Goal: Communication & Community: Answer question/provide support

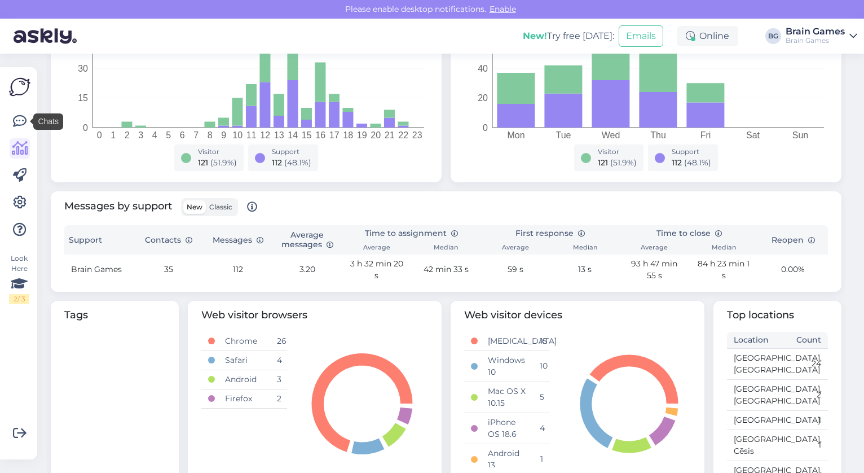
scroll to position [3, 0]
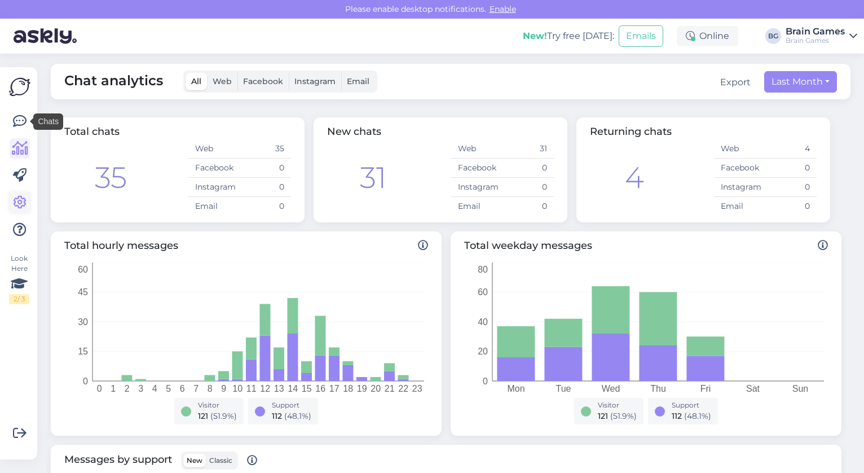
click at [22, 202] on icon at bounding box center [20, 203] width 14 height 14
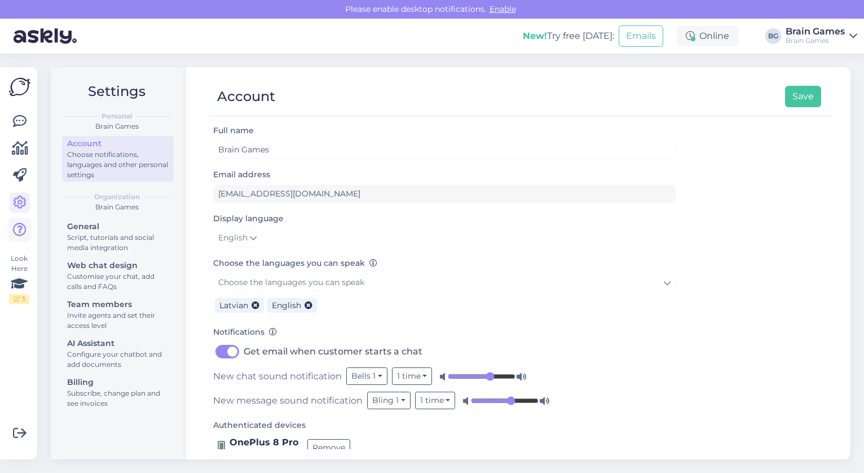
click at [27, 227] on link at bounding box center [20, 229] width 20 height 20
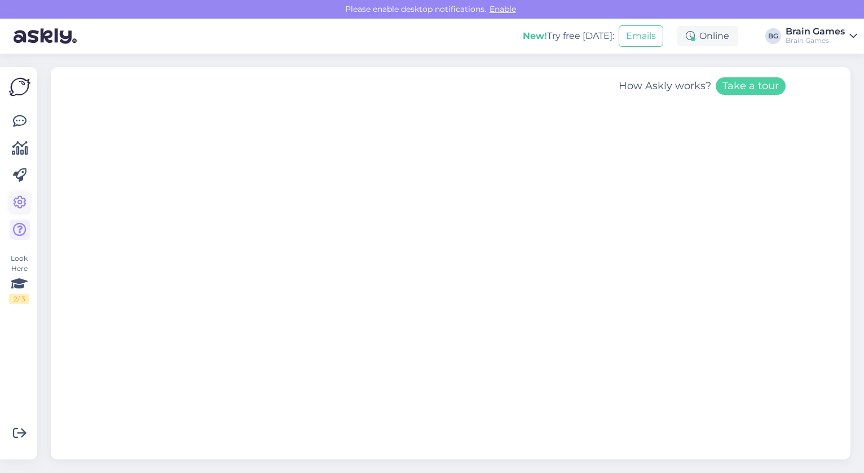
click at [24, 196] on icon at bounding box center [20, 203] width 14 height 14
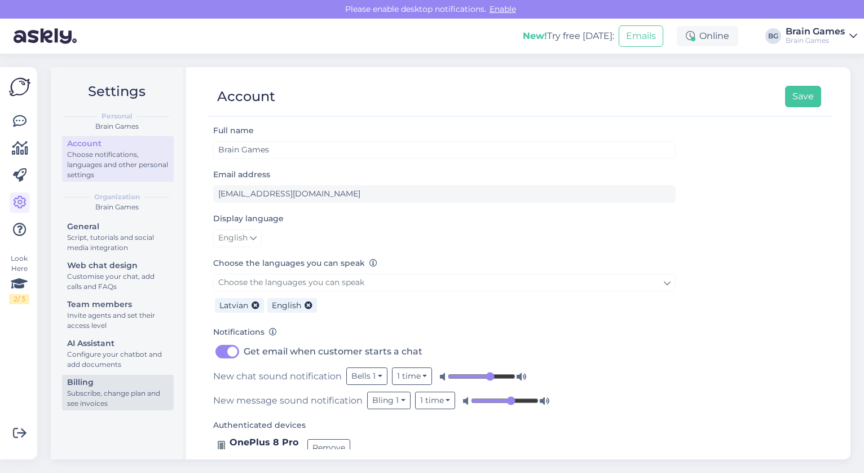
click at [107, 398] on div "Subscribe, change plan and see invoices" at bounding box center [117, 398] width 101 height 20
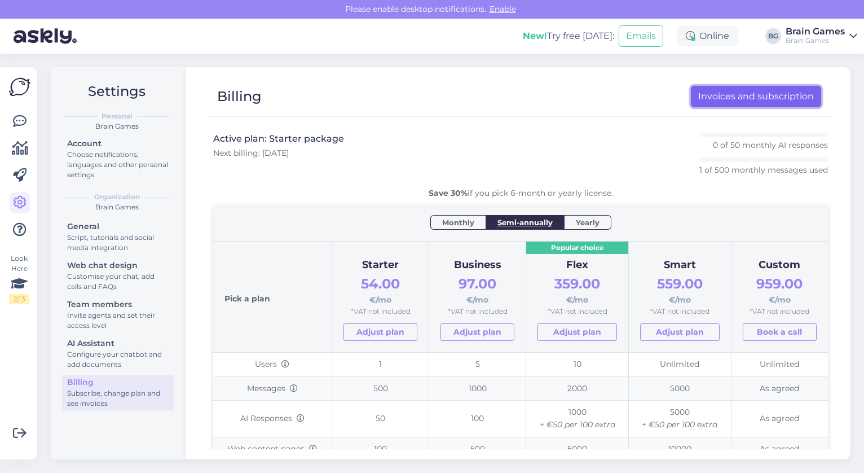
click at [710, 103] on link "Invoices and subscription" at bounding box center [756, 96] width 130 height 21
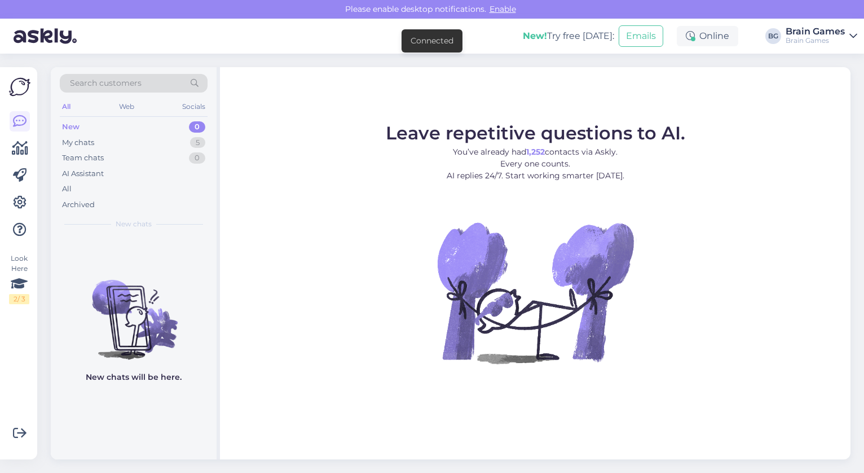
click at [136, 74] on div "Search customers" at bounding box center [134, 83] width 148 height 19
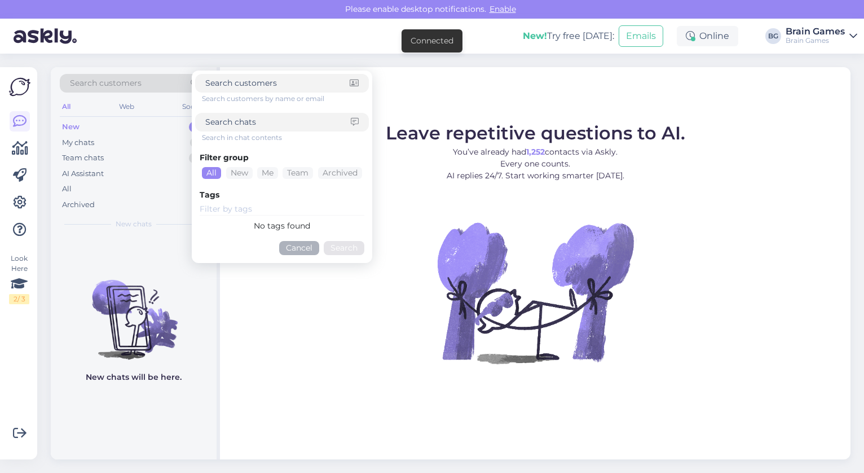
click at [136, 81] on span "Search customers" at bounding box center [106, 83] width 72 height 12
click at [234, 82] on input at bounding box center [277, 83] width 144 height 12
paste input "linda.sumeiko@limbazunovads.lv"
type input "linda.sumeiko@limbazunovads.lv"
click at [336, 251] on button "Search" at bounding box center [344, 248] width 41 height 14
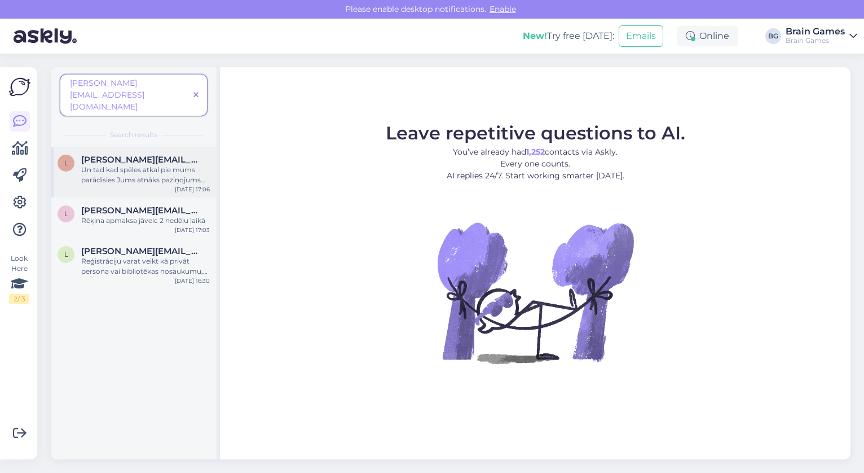
click at [182, 165] on div "Un tad kad spēles atkal pie mums parādīsies Jums atnāks paziņojums uz e-pastu." at bounding box center [145, 175] width 129 height 20
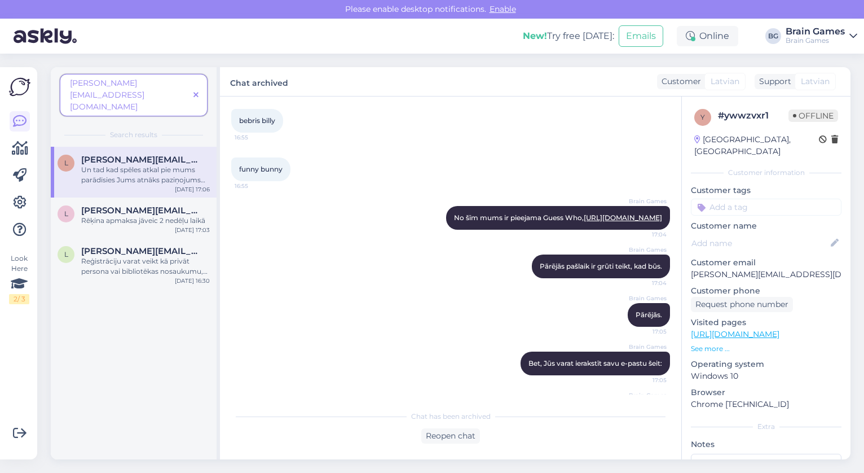
scroll to position [206, 0]
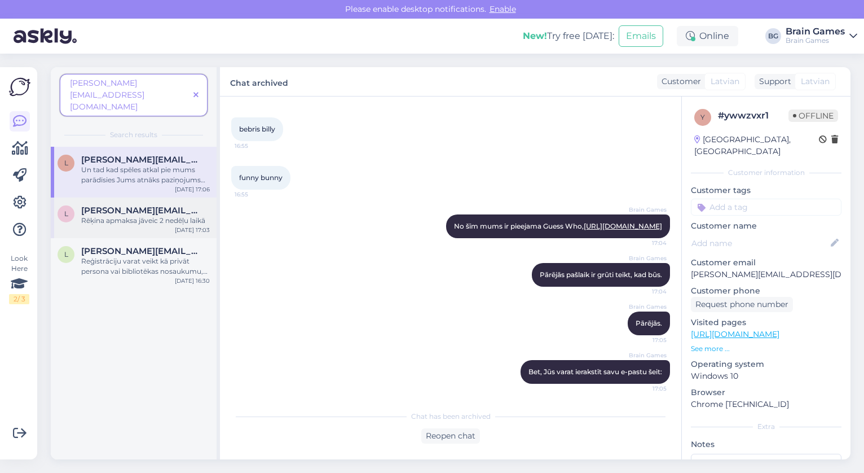
click at [202, 215] on div "Rēķina apmaksa jāveic 2 nedēļu laikā" at bounding box center [145, 220] width 129 height 10
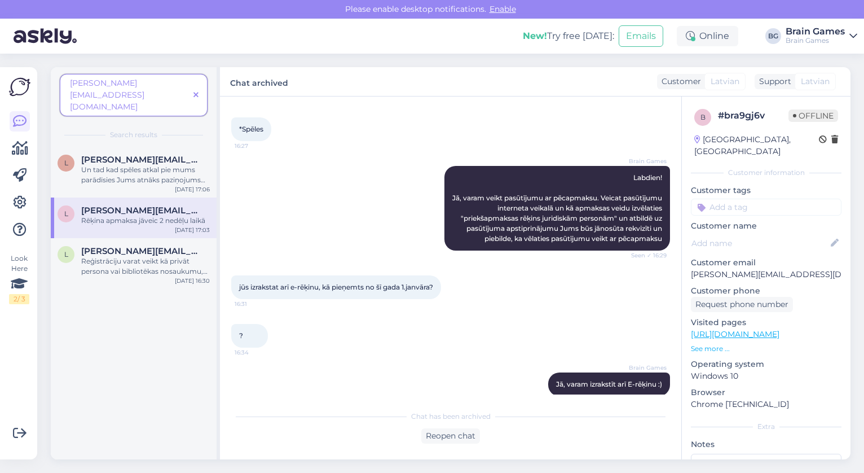
scroll to position [155, 0]
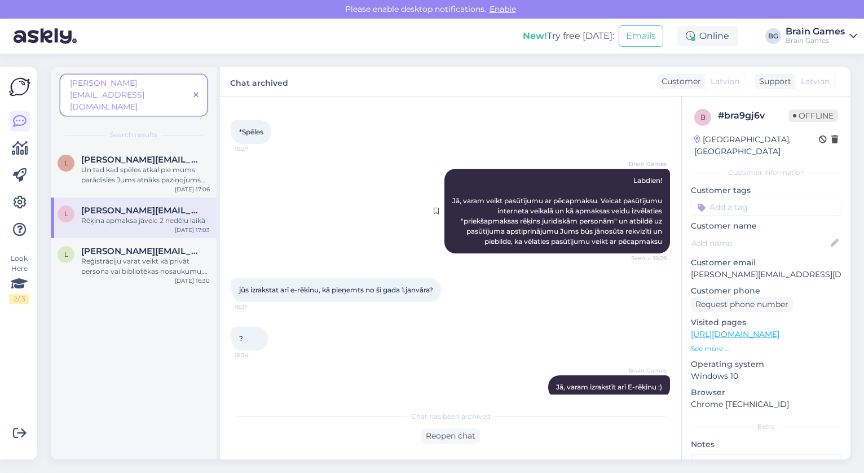
click at [502, 185] on div "Brain Games Labdien! Jā, varam veikt pasūtījumu ar pēcapmaksu. Veicat pasūtījum…" at bounding box center [557, 211] width 226 height 85
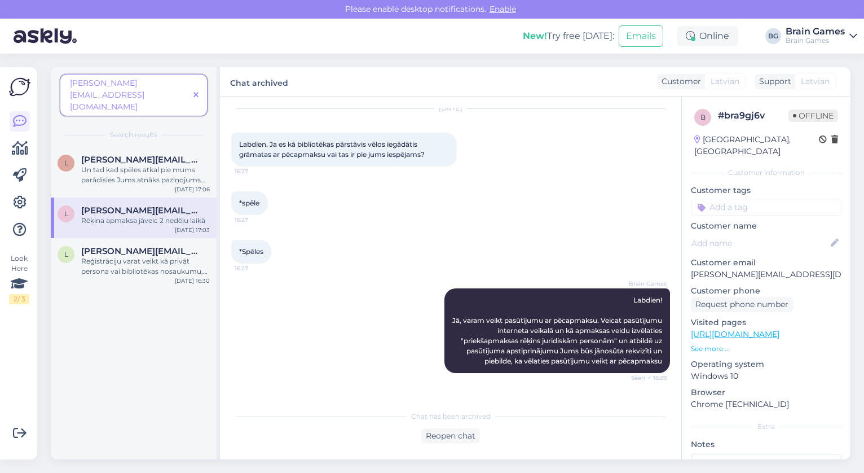
scroll to position [26, 0]
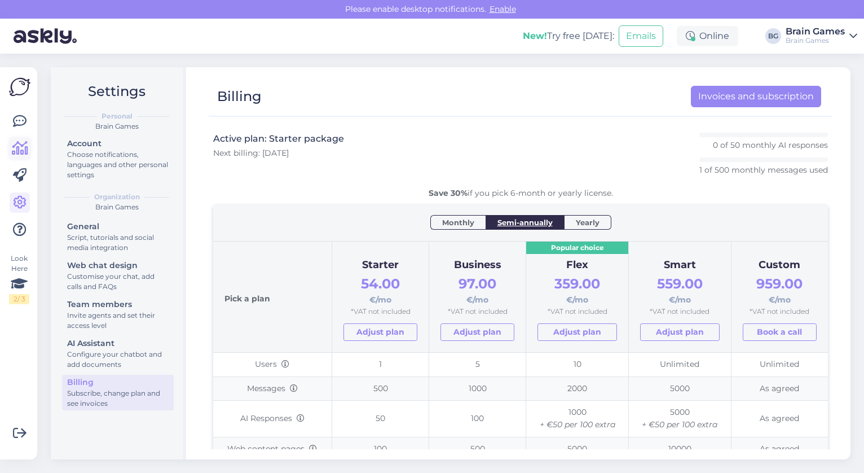
click at [21, 147] on icon at bounding box center [20, 149] width 16 height 14
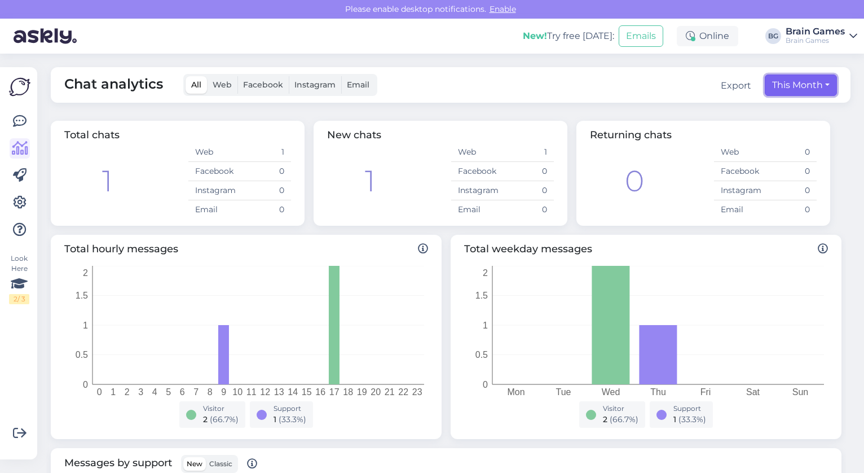
click at [788, 87] on button "This Month" at bounding box center [801, 84] width 72 height 21
select select "9"
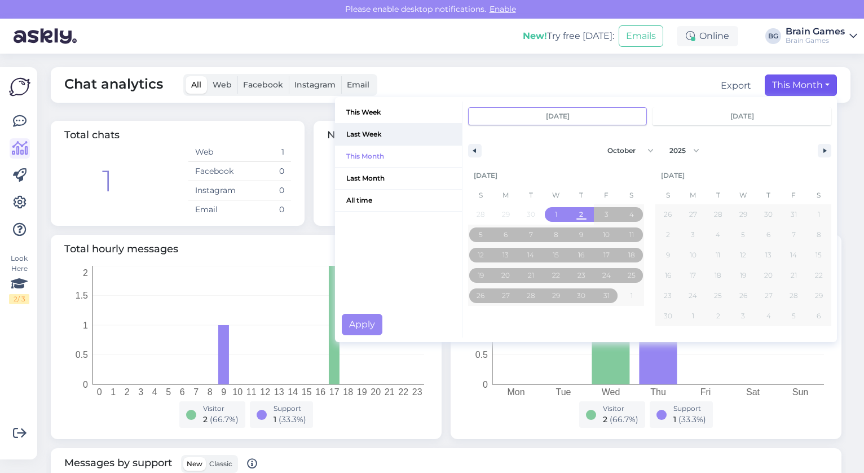
click at [381, 137] on span "Last Week" at bounding box center [398, 133] width 127 height 21
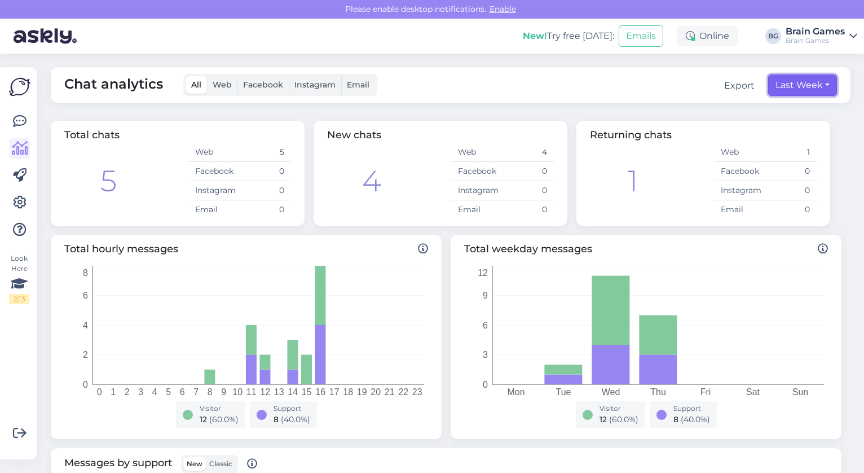
click at [813, 87] on button "Last Week" at bounding box center [802, 84] width 69 height 21
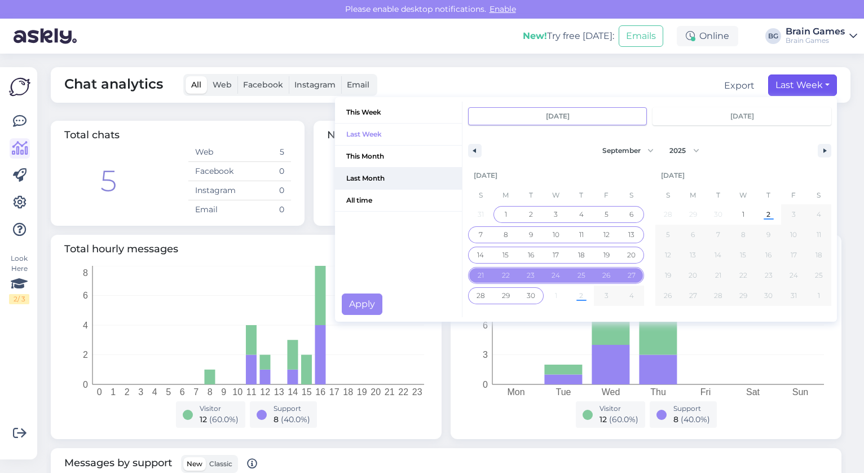
click at [407, 180] on span "Last Month" at bounding box center [398, 177] width 127 height 21
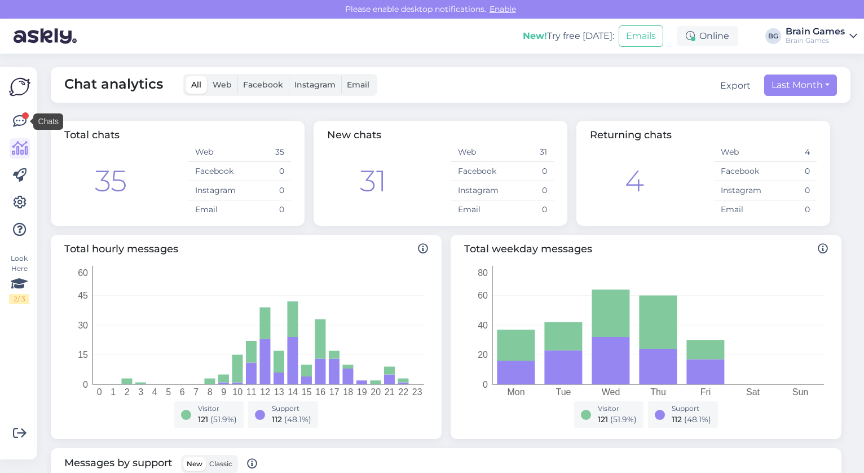
click at [476, 104] on div "Chat analytics All Web Facebook Instagram Email Export Last Month This Week Las…" at bounding box center [454, 263] width 820 height 419
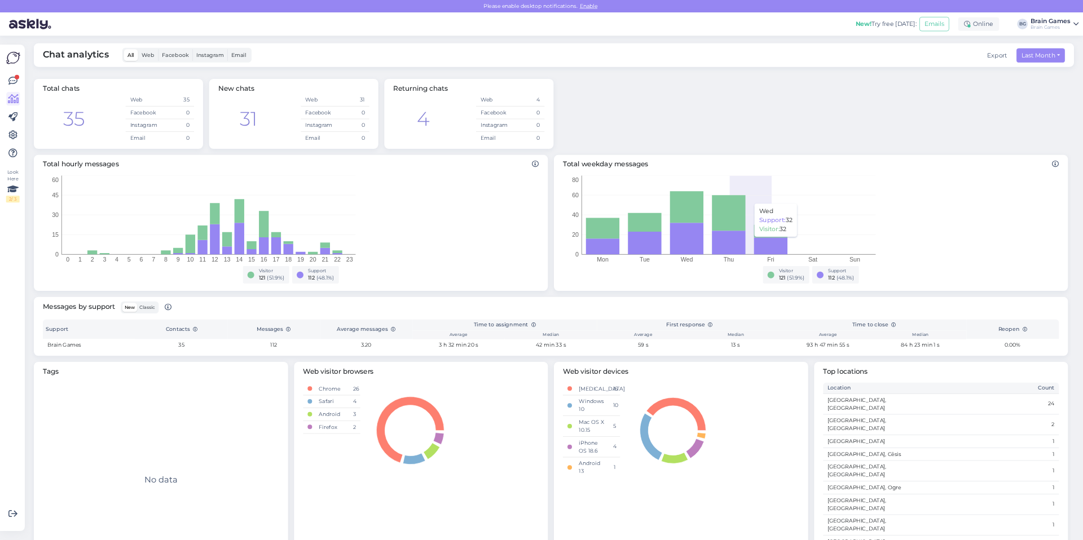
scroll to position [3, 0]
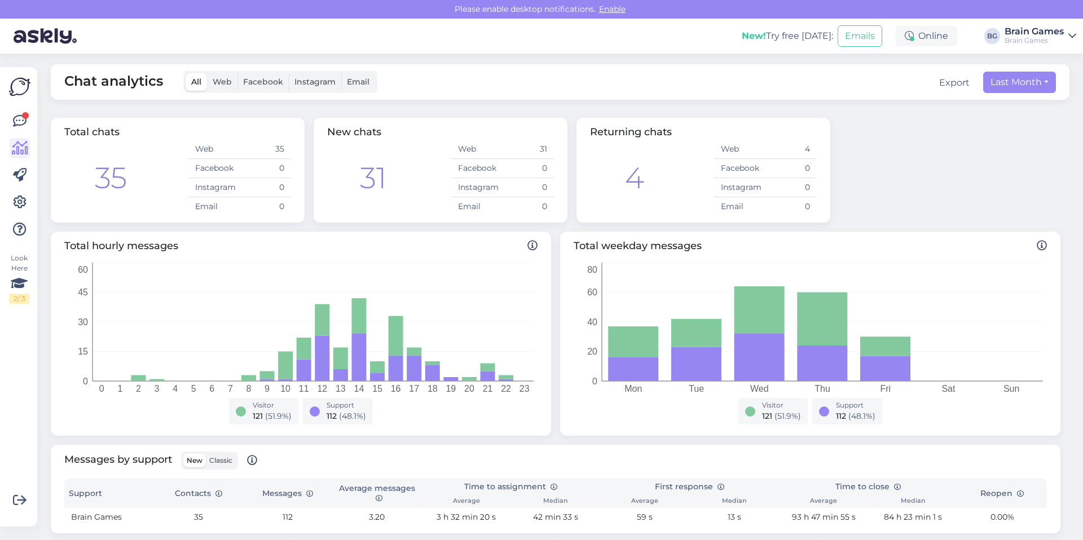
click at [863, 86] on div "Export" at bounding box center [954, 83] width 30 height 14
click at [863, 84] on div "Chat analytics All Web Facebook Instagram Email Export Contacts Last Month This…" at bounding box center [560, 82] width 1018 height 36
click at [850, 115] on div "Total chats 35 Web 35 Facebook 0 Instagram 0 Email 0 New chats 31 Web 31 Facebo…" at bounding box center [555, 170] width 1018 height 114
click at [863, 90] on button "Last Month" at bounding box center [1019, 82] width 73 height 21
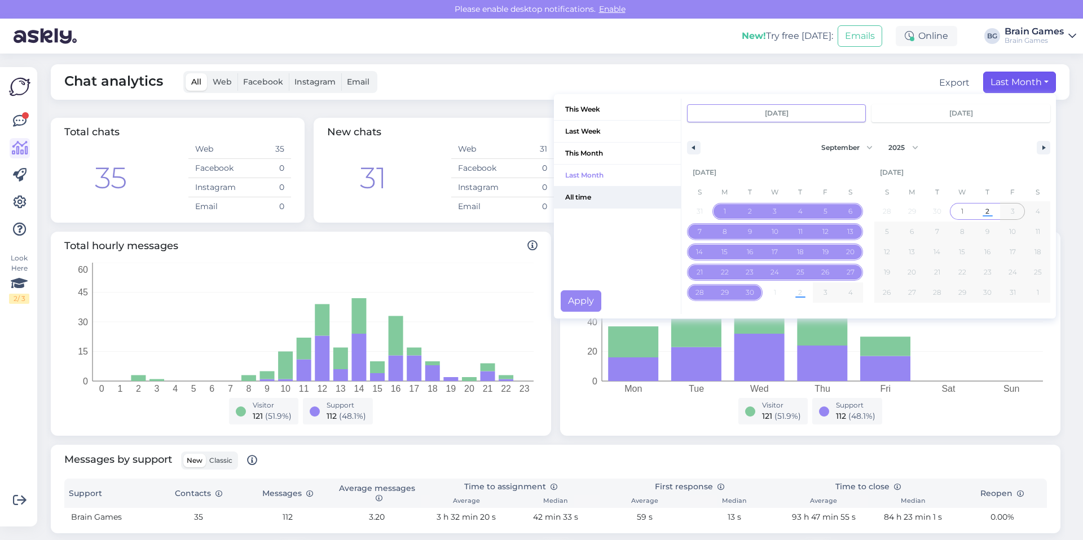
click at [630, 201] on span "All time" at bounding box center [617, 197] width 127 height 21
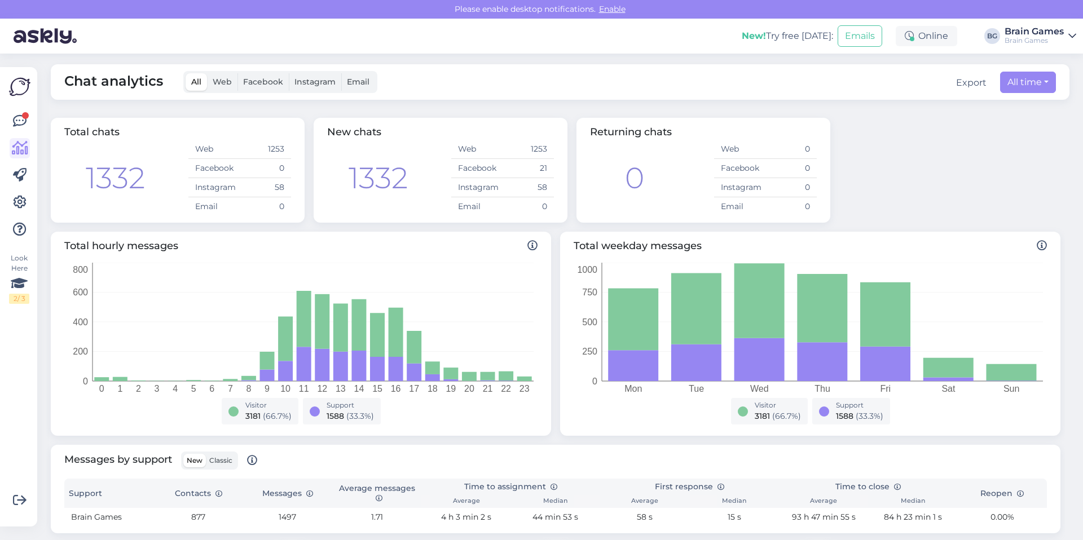
scroll to position [0, 0]
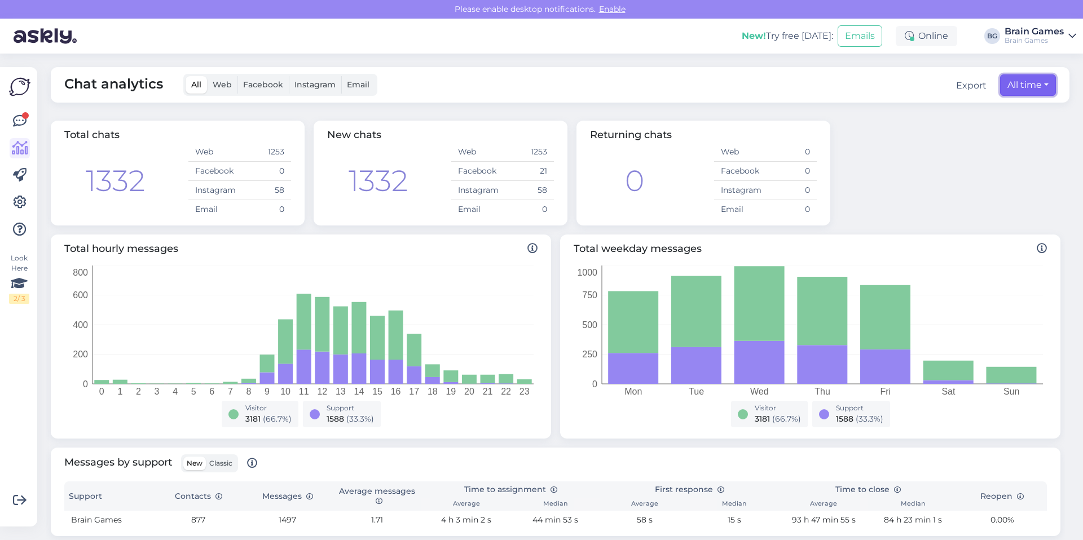
click at [863, 90] on button "All time" at bounding box center [1028, 84] width 56 height 21
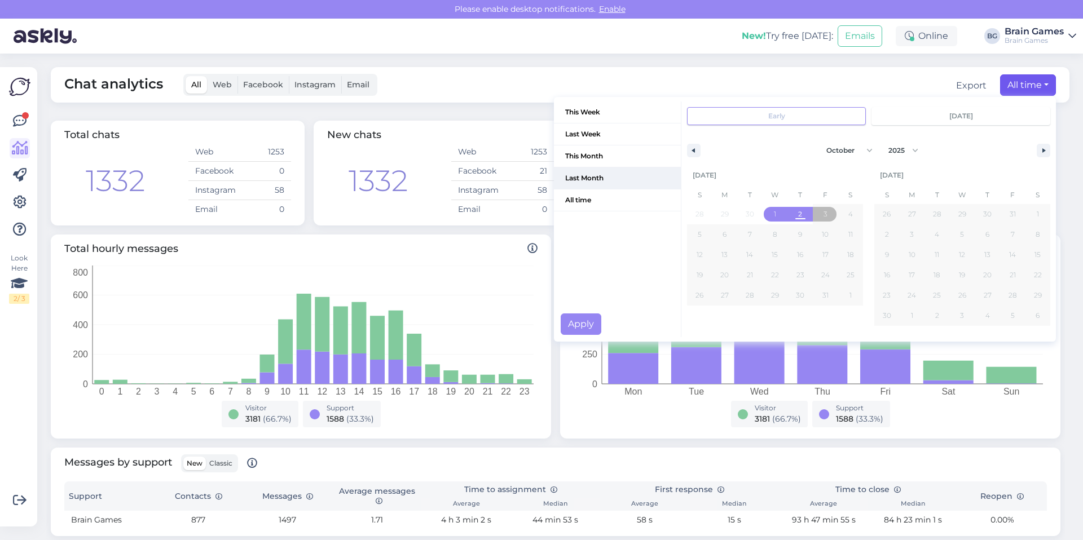
click at [626, 175] on span "Last Month" at bounding box center [617, 177] width 127 height 21
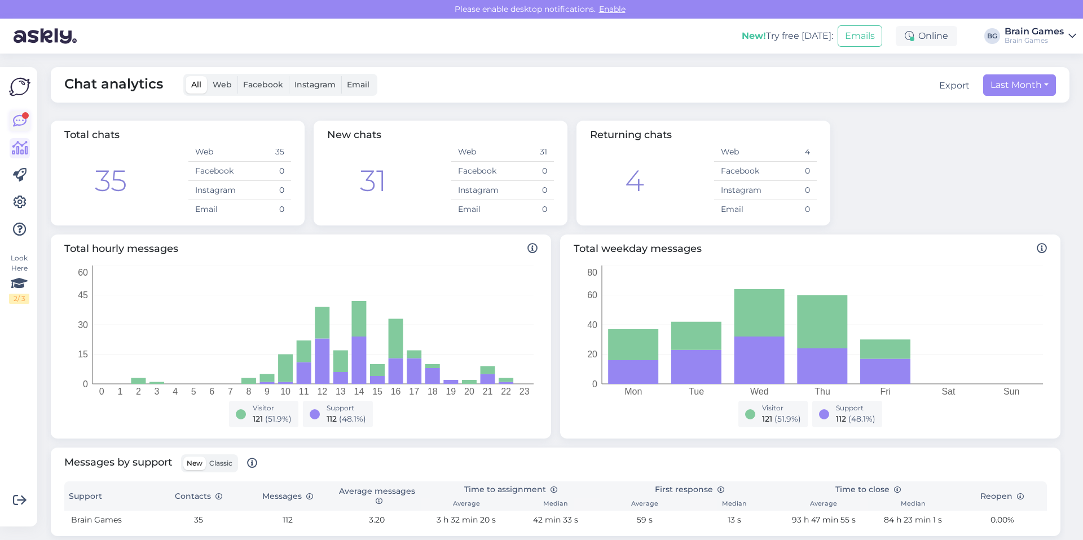
click at [23, 115] on div at bounding box center [25, 115] width 7 height 7
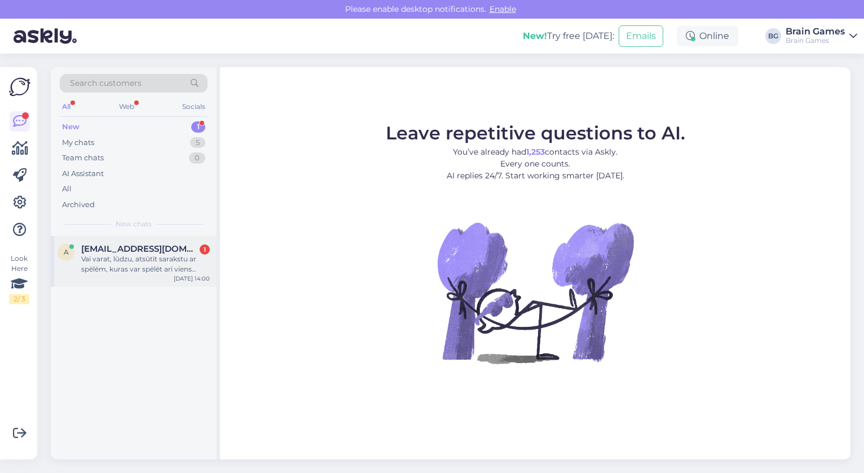
click at [168, 278] on div "a aivaipb@gmail.com 1 Vai varat, lūdzu, atsūtīt sarakstu ar spēlēm, kuras var s…" at bounding box center [134, 261] width 166 height 51
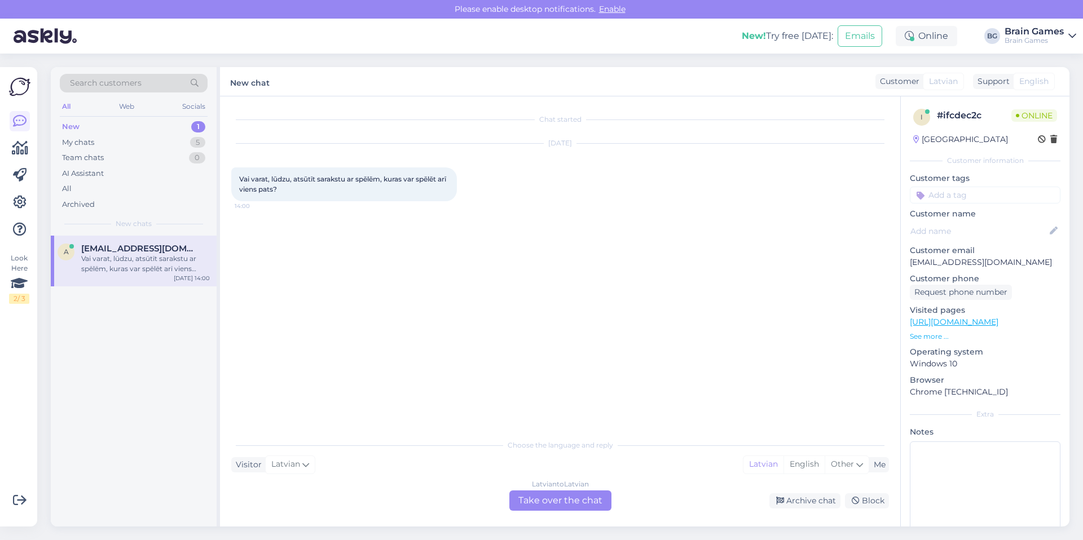
click at [577, 472] on div "Latvian to Latvian Take over the chat" at bounding box center [560, 501] width 102 height 20
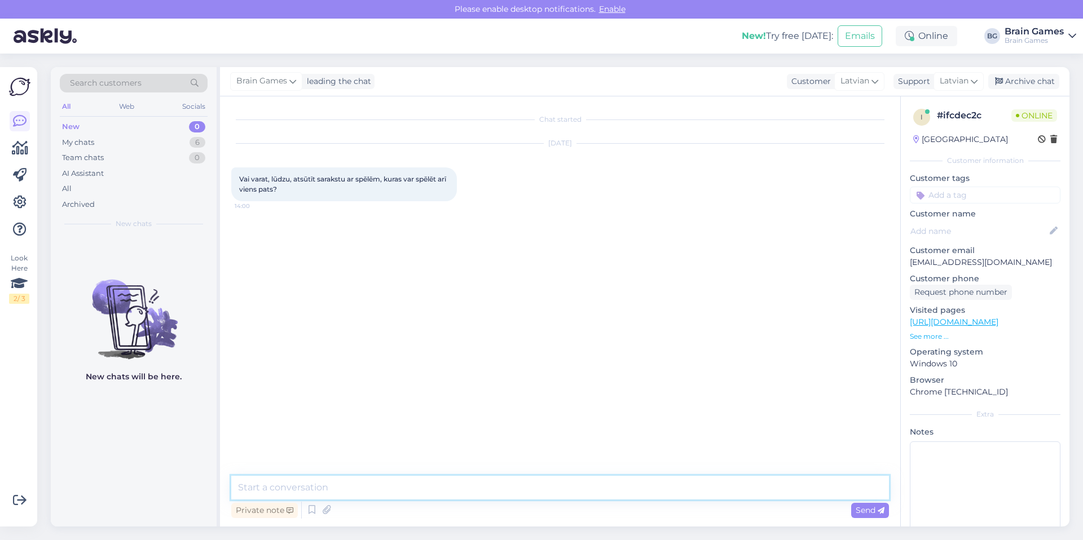
click at [530, 472] on textarea at bounding box center [559, 488] width 657 height 24
drag, startPoint x: 358, startPoint y: 487, endPoint x: 231, endPoint y: 490, distance: 127.5
click at [231, 472] on textarea "Labdien! Šeit" at bounding box center [559, 480] width 657 height 37
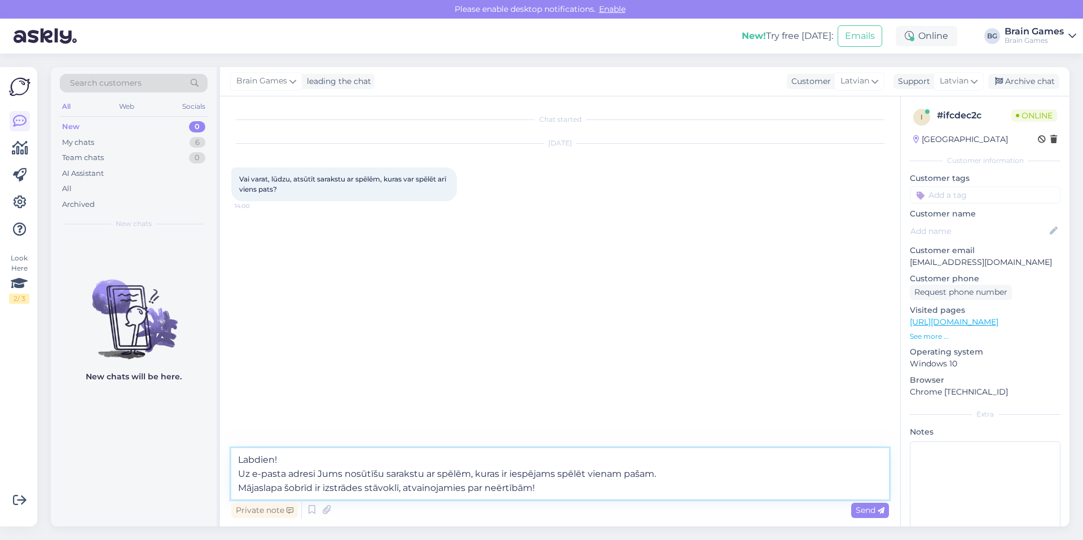
click at [250, 472] on textarea "Labdien! Uz e-pasta adresi Jums nosūtīšu sarakstu ar spēlēm, kuras ir iespējams…" at bounding box center [559, 473] width 657 height 51
drag, startPoint x: 319, startPoint y: 474, endPoint x: 342, endPoint y: 476, distance: 23.2
click at [342, 472] on textarea "Labdien! Uz e-pasta adresi Jums nosūtīšu sarakstu ar spēlēm, kuras ir iespējams…" at bounding box center [559, 473] width 657 height 51
click at [249, 472] on textarea "Labdien! Uz e-pasta adresi nosūtīšu sarakstu ar spēlēm, kuras ir iespējams spēl…" at bounding box center [559, 473] width 657 height 51
click at [657, 472] on textarea "Labdien! Uz Jūsu e-pasta adresi nosūtīšu sarakstu ar spēlēm, kuras ir iespējams…" at bounding box center [559, 473] width 657 height 51
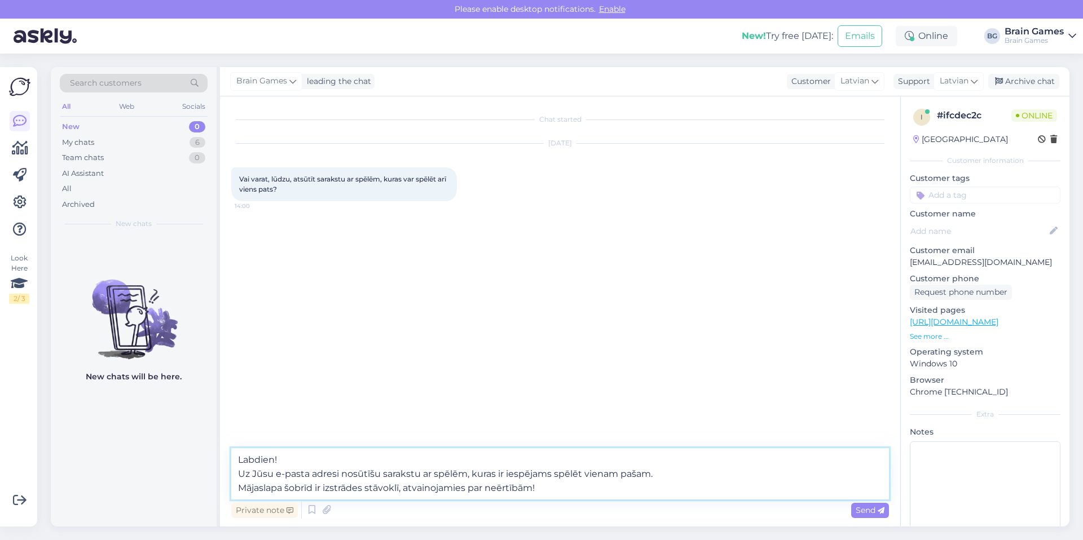
type textarea "Labdien! Uz Jūsu e-pasta adresi nosūtīšu sarakstu ar spēlēm, kuras ir iespējams…"
drag, startPoint x: 990, startPoint y: 263, endPoint x: 911, endPoint y: 265, distance: 79.5
click at [863, 265] on p "aivaipb@gmail.com" at bounding box center [985, 263] width 151 height 12
copy p "aivaipb@gmail.com"
click at [863, 472] on span "Send" at bounding box center [869, 510] width 29 height 10
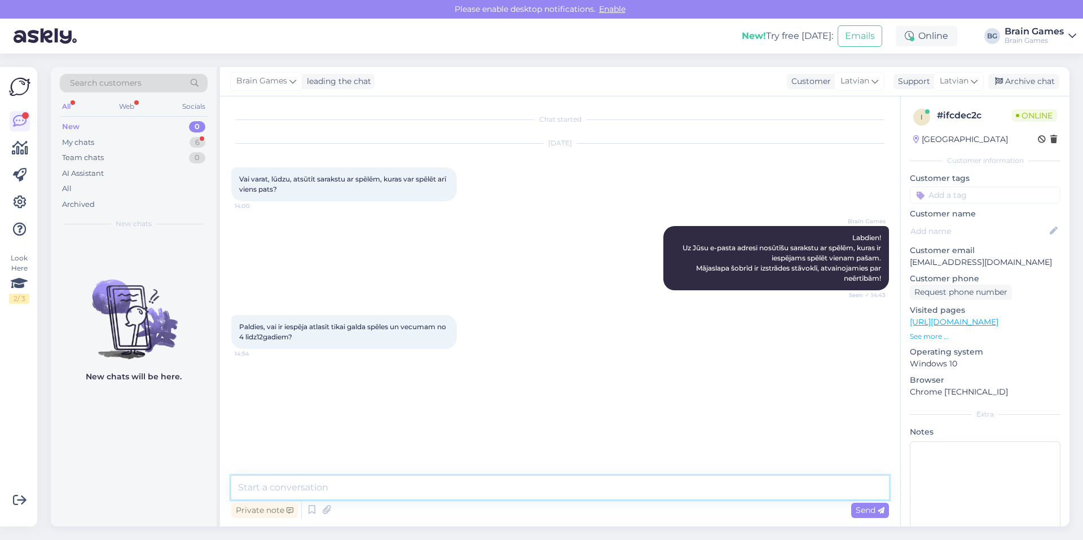
click at [405, 472] on textarea at bounding box center [559, 488] width 657 height 24
click at [290, 472] on textarea "Jūs vēlaties spēles vienam cilvēkam, vecuma grupā no 4 līdz 12 gadiem galda spē…" at bounding box center [559, 488] width 657 height 24
drag, startPoint x: 586, startPoint y: 488, endPoint x: 640, endPoint y: 493, distance: 53.8
click at [641, 472] on textarea "Jūs vēlaties galda spēles vienam cilvēkam, vecuma grupā no 4 līdz 12 gadiem gal…" at bounding box center [559, 488] width 657 height 24
click at [634, 472] on textarea "Jūs vēlaties galda spēles vienam cilvēkam, vecuma grupā no 4 līdz 12 gadiem?" at bounding box center [559, 488] width 657 height 24
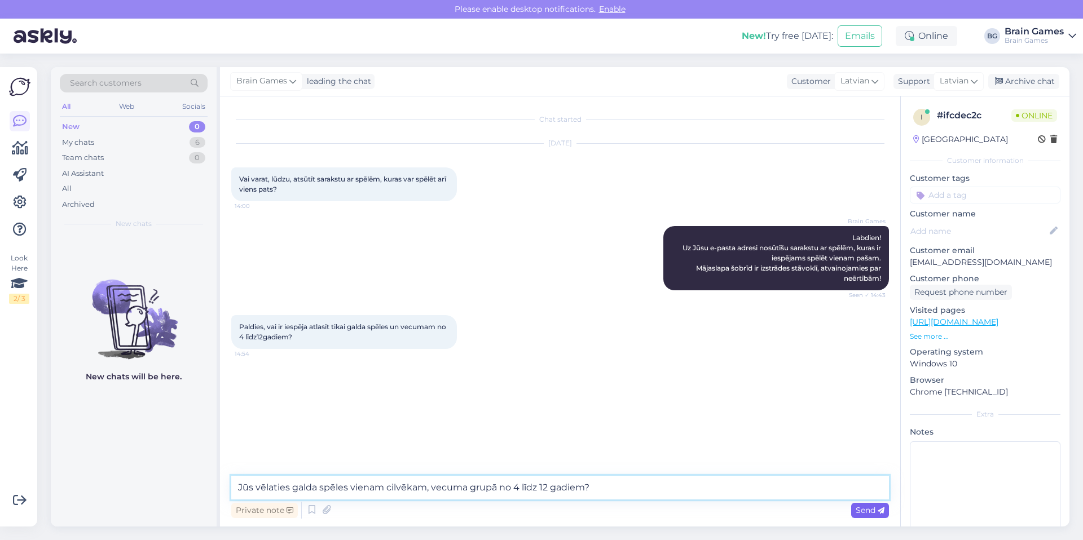
type textarea "Jūs vēlaties galda spēles vienam cilvēkam, vecuma grupā no 4 līdz 12 gadiem?"
click at [863, 472] on span "Send" at bounding box center [869, 510] width 29 height 10
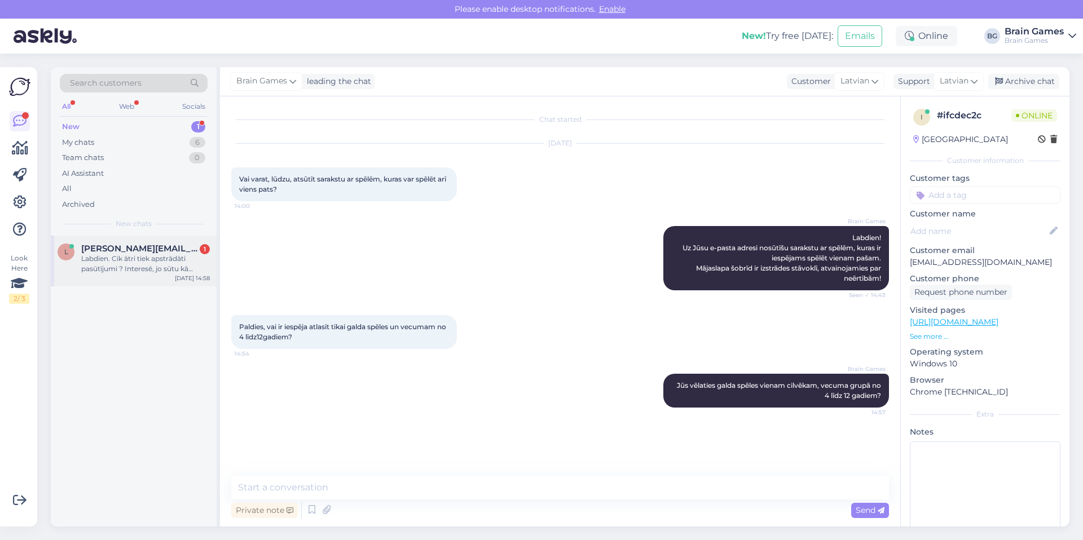
click at [158, 267] on div "Labdien. Cik ātri tiek apstrādāti pasūtījumi ? Interesē, jo sūtu kā juridiska p…" at bounding box center [145, 264] width 129 height 20
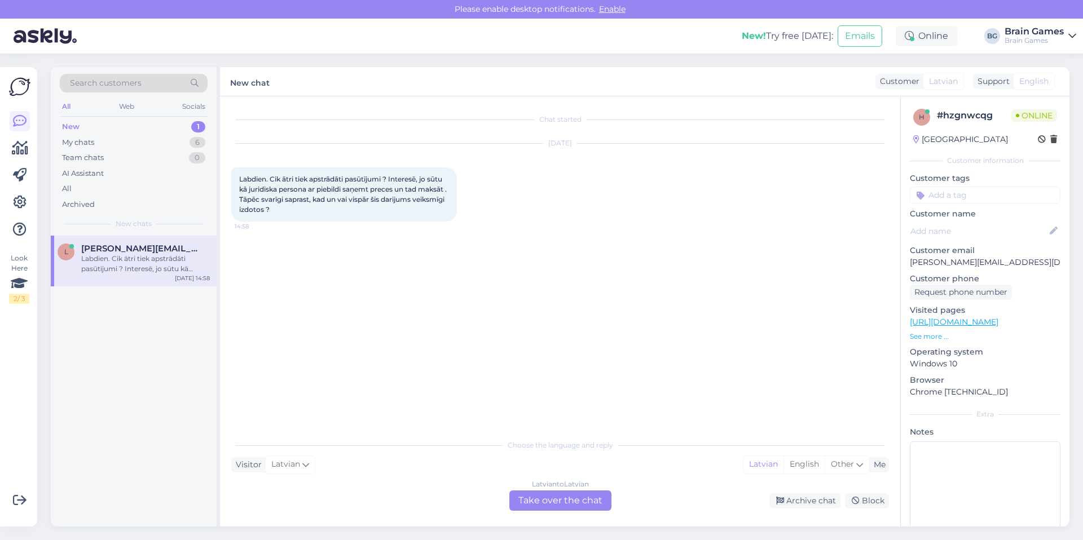
click at [564, 472] on div "Latvian to Latvian Take over the chat" at bounding box center [560, 501] width 102 height 20
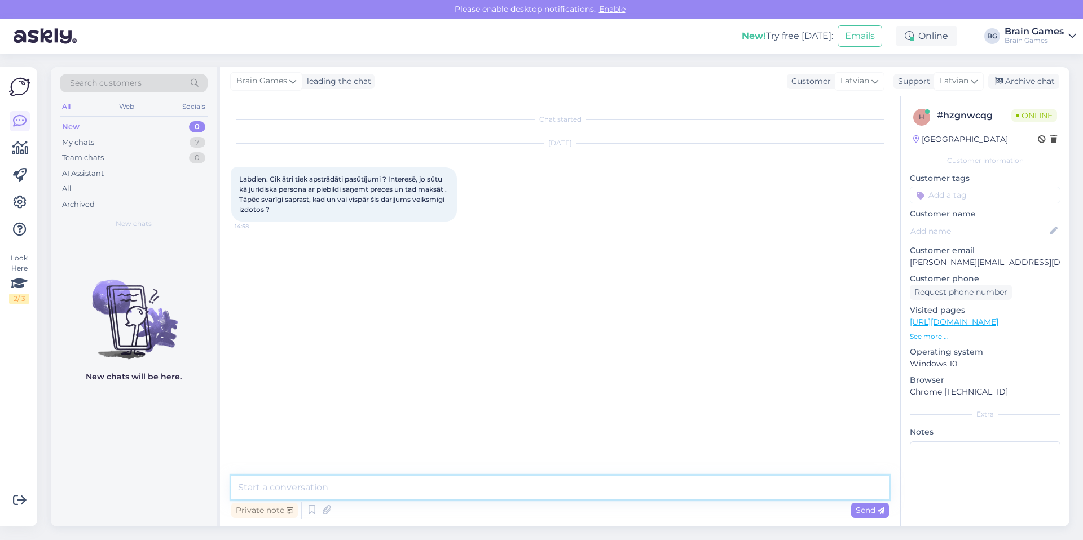
click at [499, 472] on textarea at bounding box center [559, 488] width 657 height 24
click at [423, 472] on textarea "Labdien! Pasūtījums tiek sakomplektēts parasti 1-3 dienu laikā. Bet juridiskām …" at bounding box center [559, 473] width 657 height 51
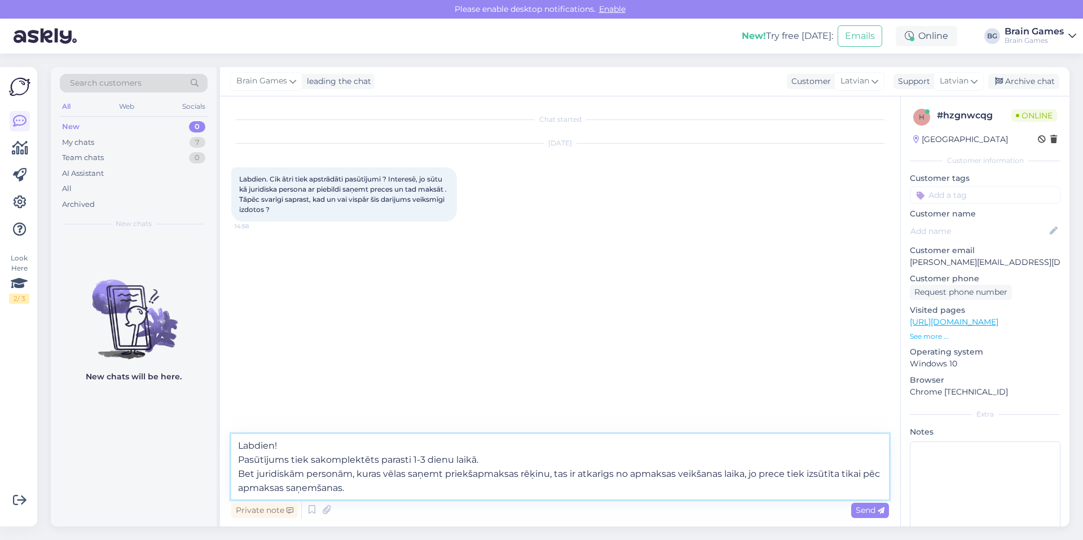
click at [475, 461] on textarea "Labdien! Pasūtījums tiek sakomplektēts parasti 1-3 dienu laikā. Bet juridiskām …" at bounding box center [559, 466] width 657 height 65
click at [478, 472] on textarea "Labdien! Pasūtījums tiek sakomplektēts parasti 1-3 dienu laikā (neskaitot izņēm…" at bounding box center [559, 466] width 657 height 65
drag, startPoint x: 580, startPoint y: 460, endPoint x: 623, endPoint y: 458, distance: 42.9
click at [636, 459] on textarea "Labdien! Pasūtījums tiek sakomplektēts parasti 1-3 dienu laikā (neskaitot izņēm…" at bounding box center [559, 466] width 657 height 65
drag, startPoint x: 475, startPoint y: 460, endPoint x: 792, endPoint y: 454, distance: 316.9
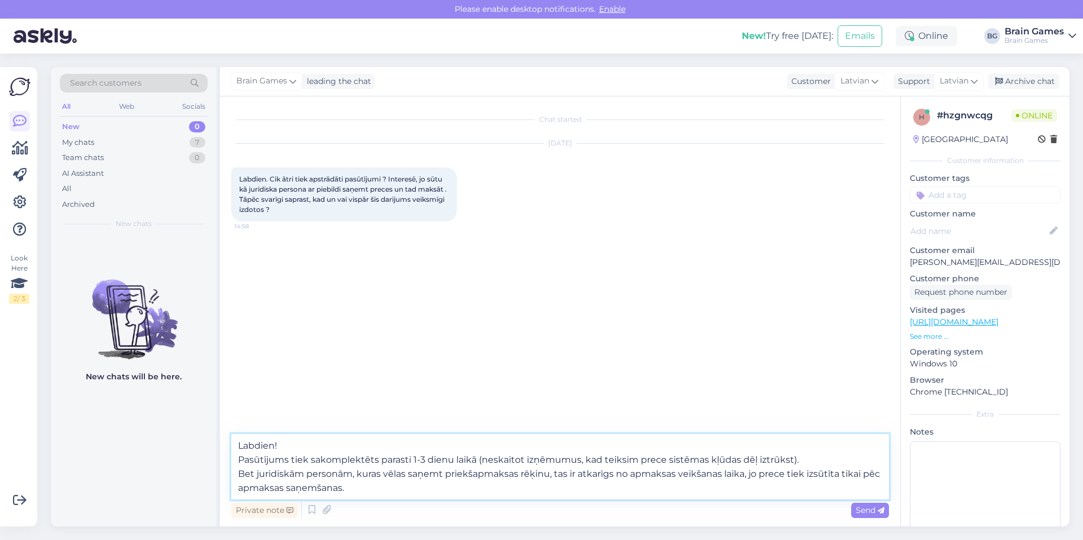
click at [792, 454] on textarea "Labdien! Pasūtījums tiek sakomplektēts parasti 1-3 dienu laikā (neskaitot izņēm…" at bounding box center [559, 466] width 657 height 65
click at [581, 472] on textarea "Labdien! Pasūtījums tiek sakomplektēts parasti 1-3 dienu laikā. Bet juridiskām …" at bounding box center [559, 466] width 657 height 65
drag, startPoint x: 237, startPoint y: 458, endPoint x: 379, endPoint y: 485, distance: 144.7
click at [379, 472] on textarea "Labdien! Pasūtījums tiek sakomplektēts parasti 1-3 dienu laikā. Bet juridiskām …" at bounding box center [559, 466] width 657 height 65
click at [381, 472] on textarea "Labdien! Pasūtījums tiek sakomplektēts parasti 1-3 dienu laikā. Bet juridiskām …" at bounding box center [559, 466] width 657 height 65
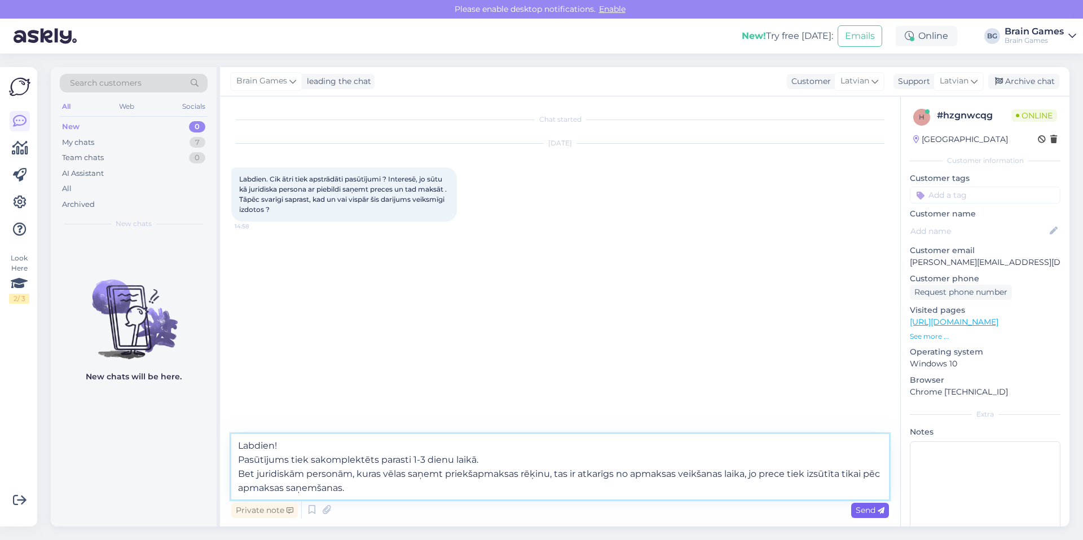
type textarea "Labdien! Pasūtījums tiek sakomplektēts parasti 1-3 dienu laikā. Bet juridiskām …"
click at [860, 472] on span "Send" at bounding box center [869, 510] width 29 height 10
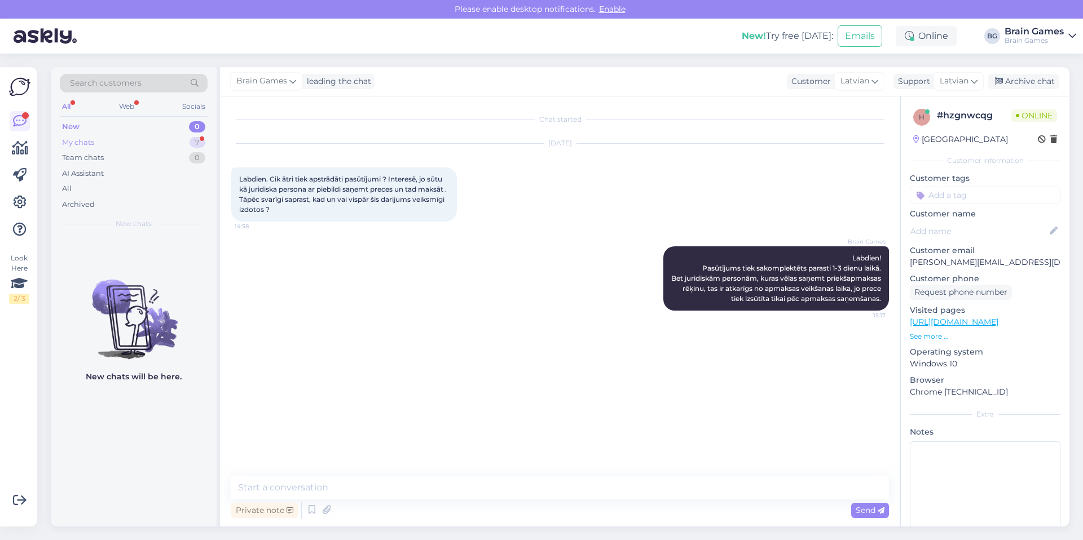
click at [170, 141] on div "My chats 7" at bounding box center [134, 143] width 148 height 16
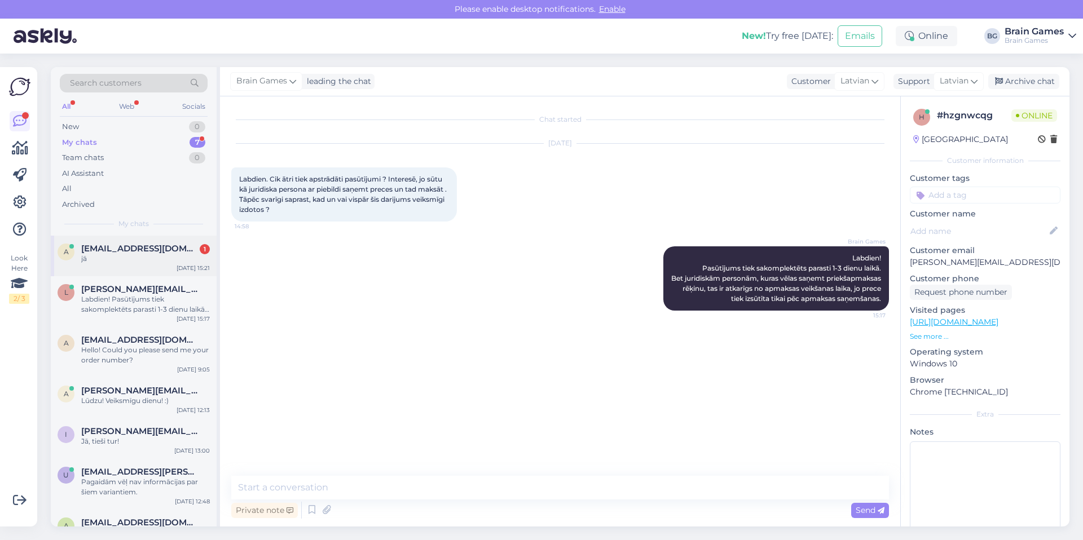
click at [148, 244] on span "[EMAIL_ADDRESS][DOMAIN_NAME]" at bounding box center [139, 249] width 117 height 10
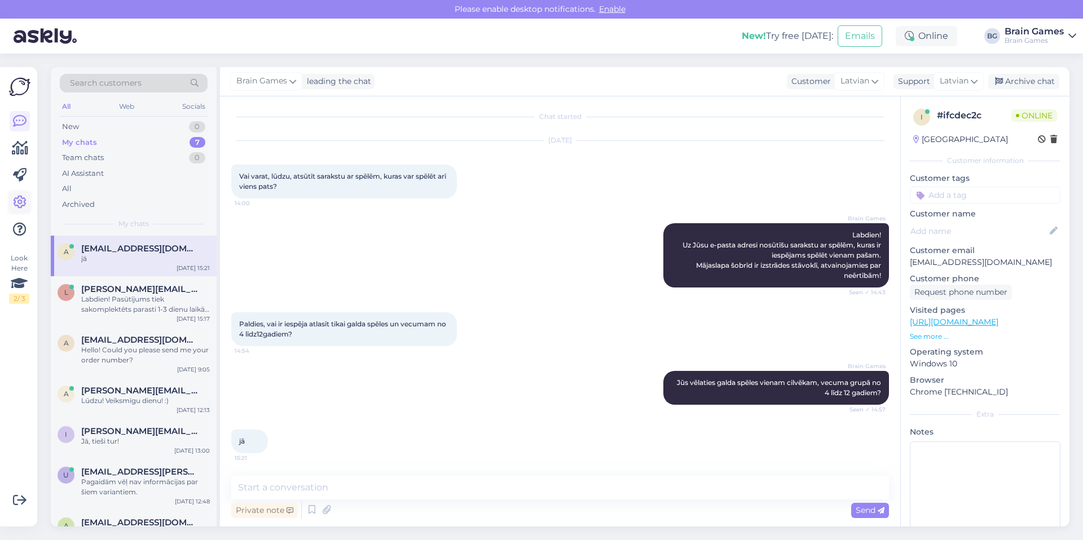
click at [25, 204] on icon at bounding box center [20, 203] width 14 height 14
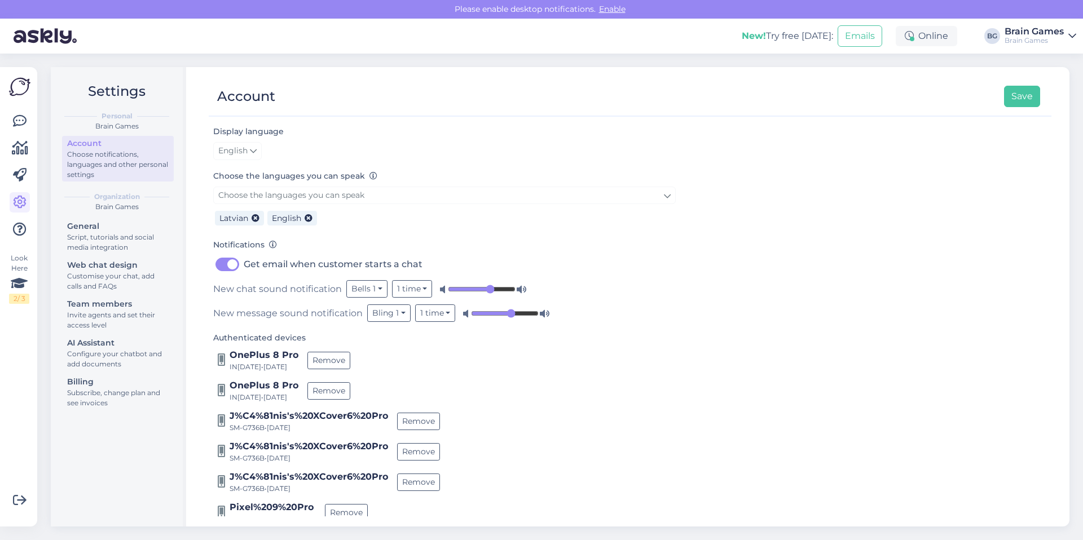
scroll to position [104, 0]
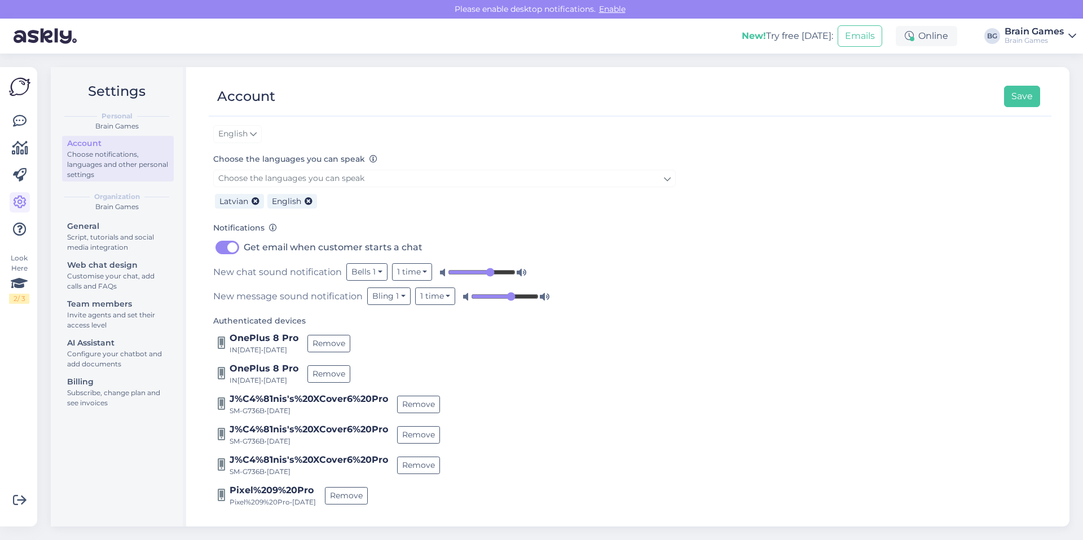
click at [148, 175] on div "Choose notifications, languages and other personal settings" at bounding box center [117, 164] width 101 height 30
click at [25, 229] on icon at bounding box center [20, 230] width 14 height 14
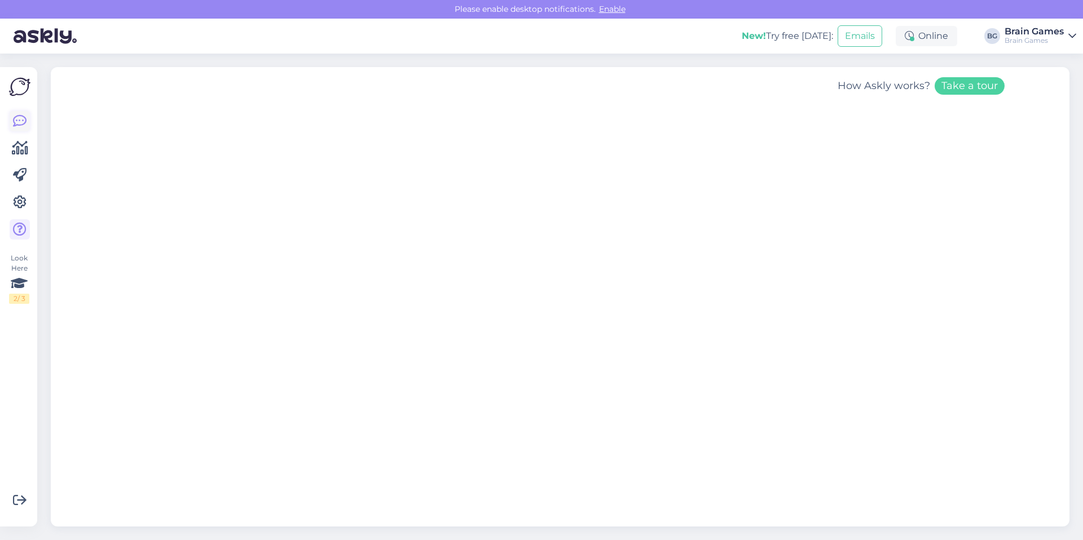
click at [14, 123] on icon at bounding box center [20, 121] width 14 height 14
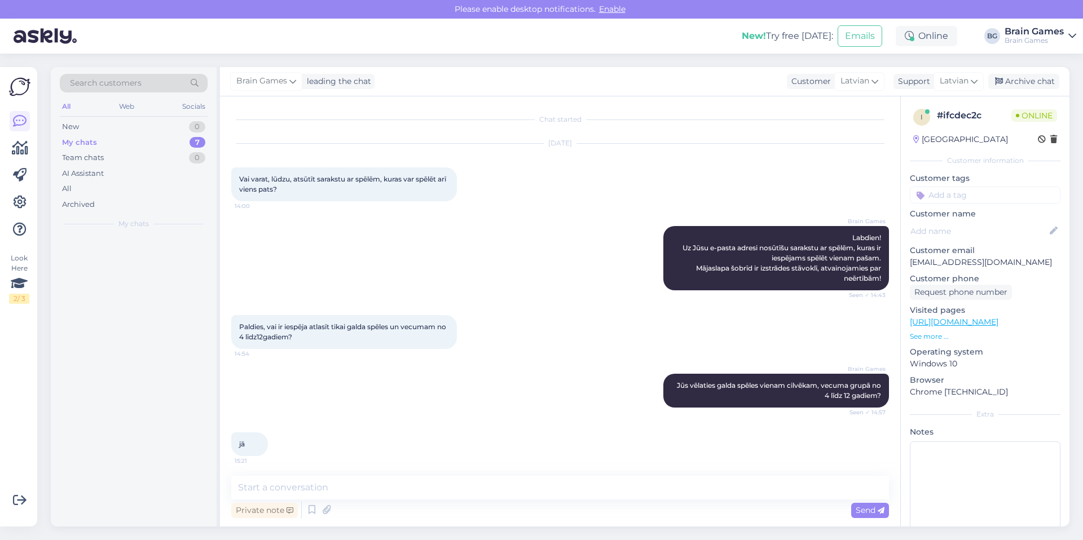
scroll to position [3, 0]
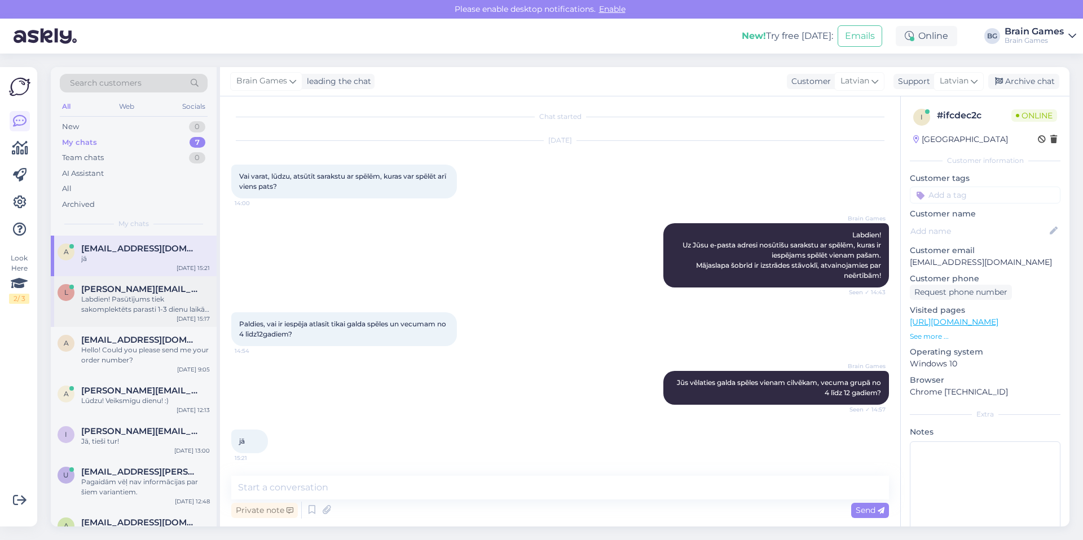
click at [182, 299] on div "Labdien! Pasūtījums tiek sakomplektēts parasti 1-3 dienu laikā. Bet juridiskām …" at bounding box center [145, 304] width 129 height 20
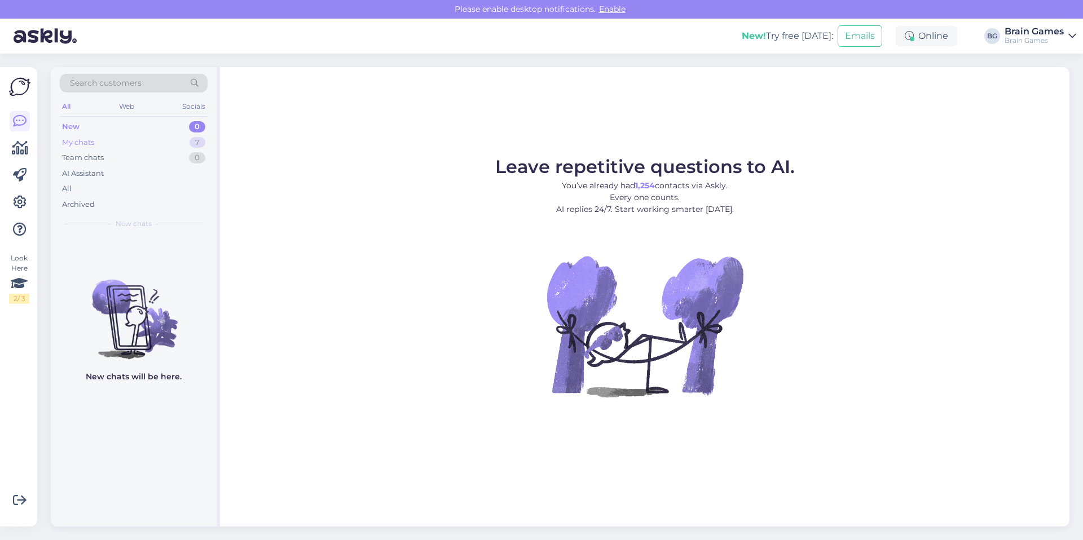
click at [162, 138] on div "My chats 7" at bounding box center [134, 143] width 148 height 16
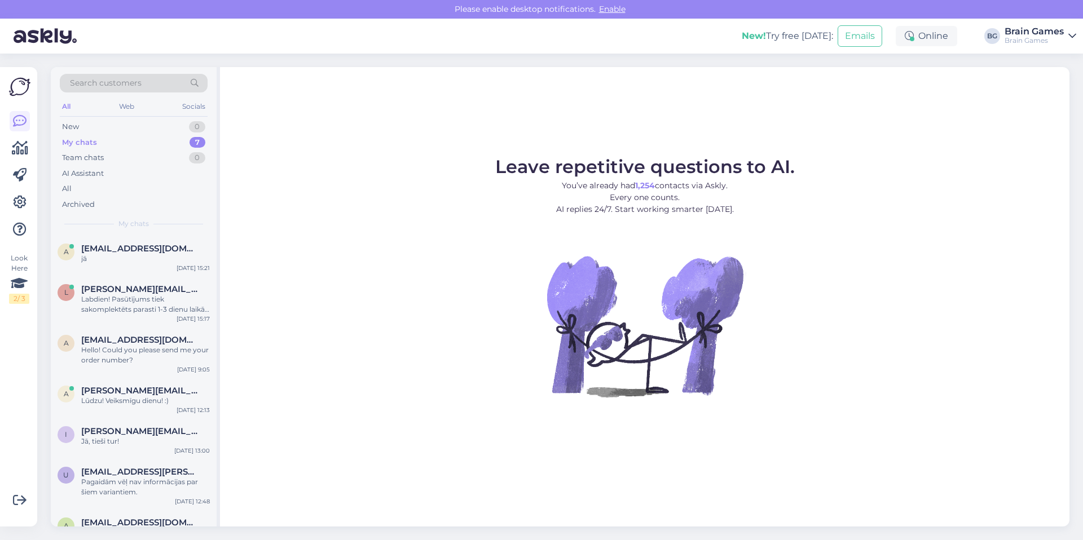
click at [126, 144] on div "My chats 7" at bounding box center [134, 143] width 148 height 16
click at [122, 254] on div "jā" at bounding box center [145, 259] width 129 height 10
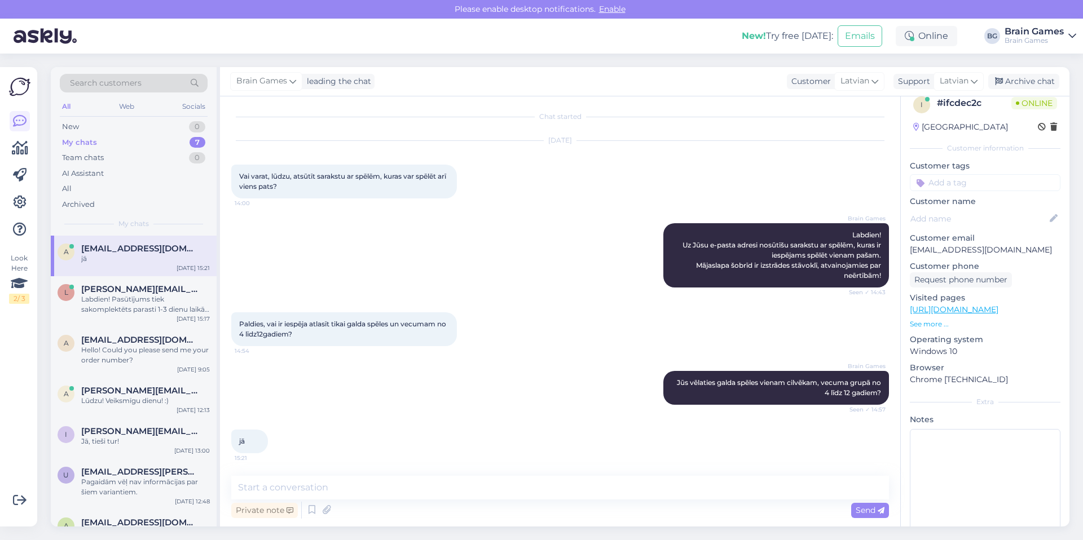
scroll to position [11, 0]
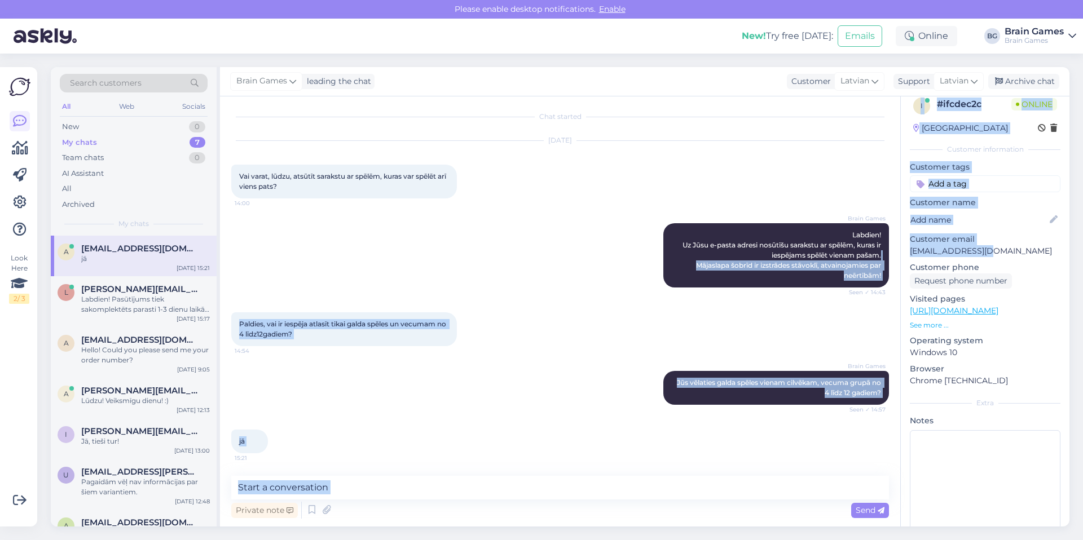
drag, startPoint x: 991, startPoint y: 252, endPoint x: 893, endPoint y: 255, distance: 98.2
click at [893, 255] on div "Chat started [DATE] Vai varat, lūdzu, atsūtīt sarakstu ar spēlēm, kuras var spē…" at bounding box center [644, 311] width 849 height 430
click at [937, 248] on p "[EMAIL_ADDRESS][DOMAIN_NAME]" at bounding box center [985, 251] width 151 height 12
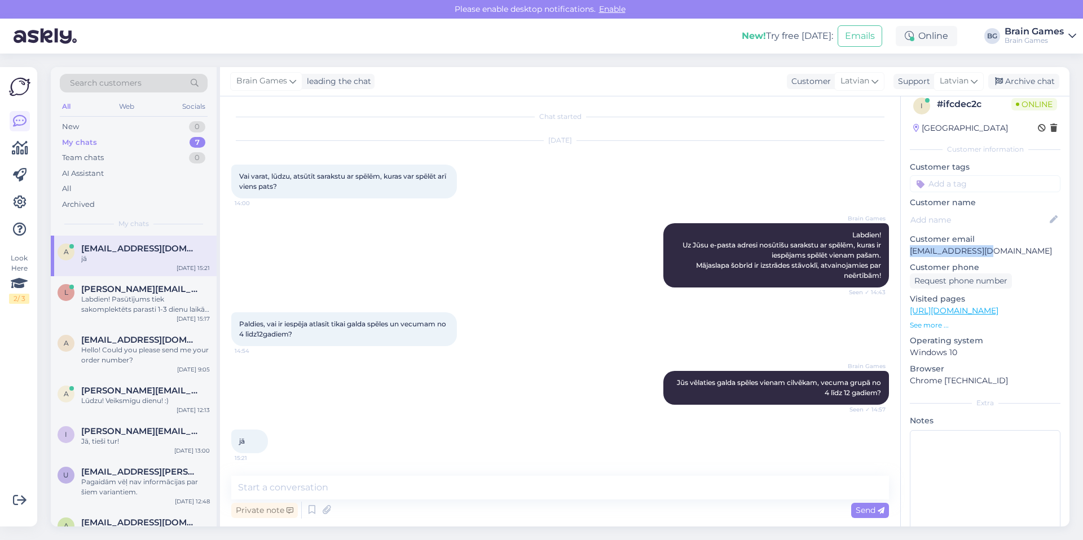
drag, startPoint x: 911, startPoint y: 253, endPoint x: 986, endPoint y: 253, distance: 75.6
click at [986, 253] on p "[EMAIL_ADDRESS][DOMAIN_NAME]" at bounding box center [985, 251] width 151 height 12
copy p "[EMAIL_ADDRESS][DOMAIN_NAME]"
click at [482, 486] on textarea at bounding box center [559, 488] width 657 height 24
type textarea "Ok, nosūtu Jums tagad jaunu sarakstu uz e-pastu."
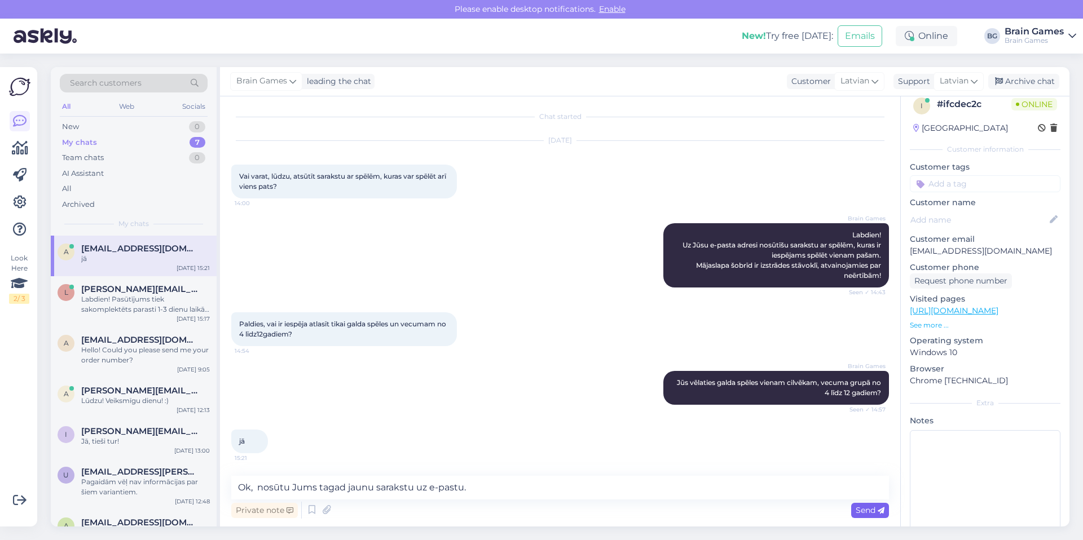
click at [866, 508] on span "Send" at bounding box center [869, 510] width 29 height 10
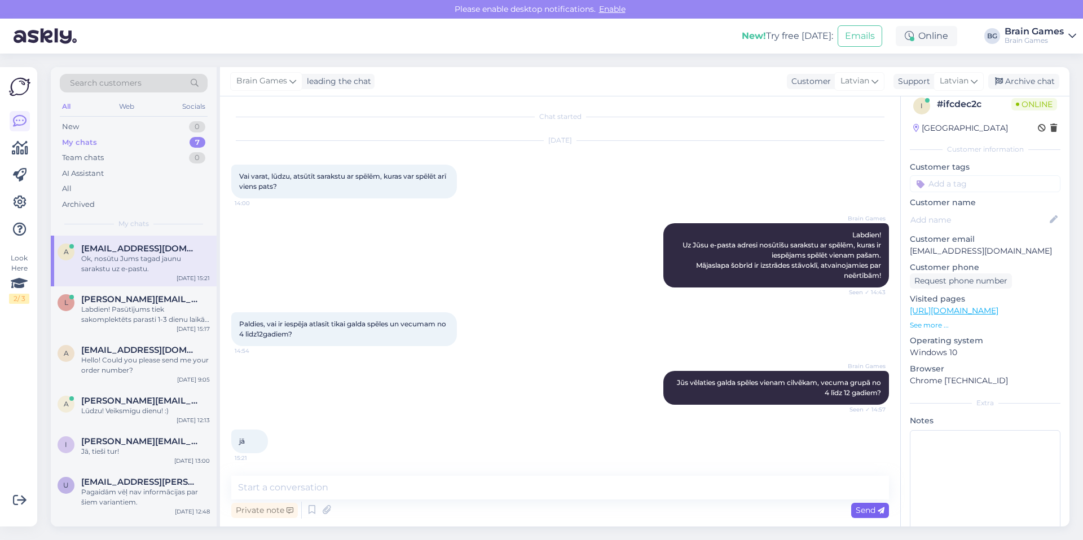
scroll to position [51, 0]
